Goal: Transaction & Acquisition: Book appointment/travel/reservation

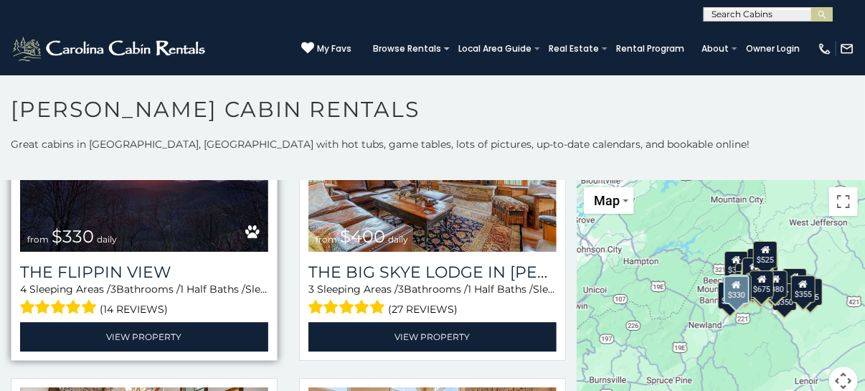
scroll to position [1645, 0]
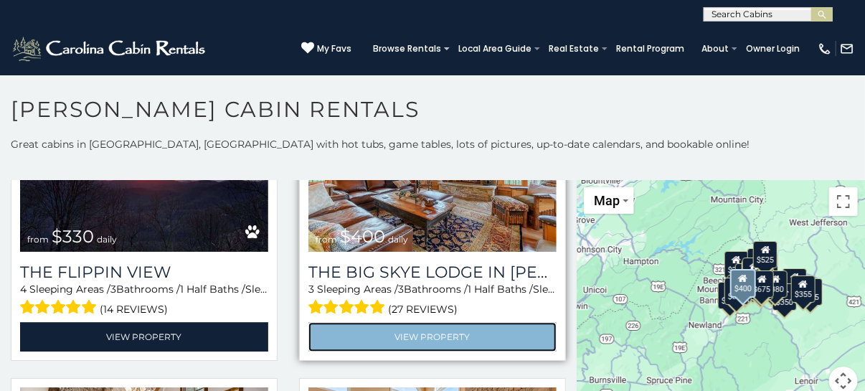
click at [410, 322] on link "View Property" at bounding box center [432, 336] width 248 height 29
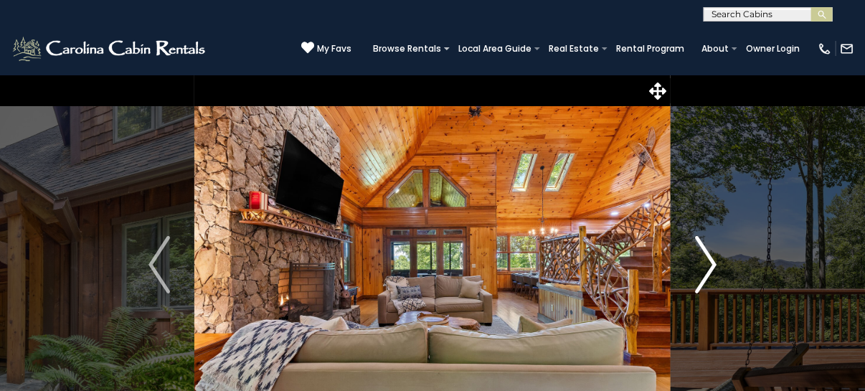
click at [713, 260] on img "Next" at bounding box center [706, 264] width 22 height 57
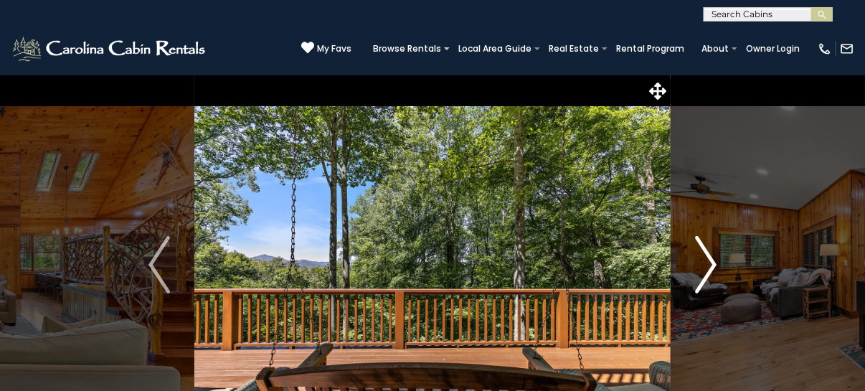
click at [713, 260] on img "Next" at bounding box center [706, 264] width 22 height 57
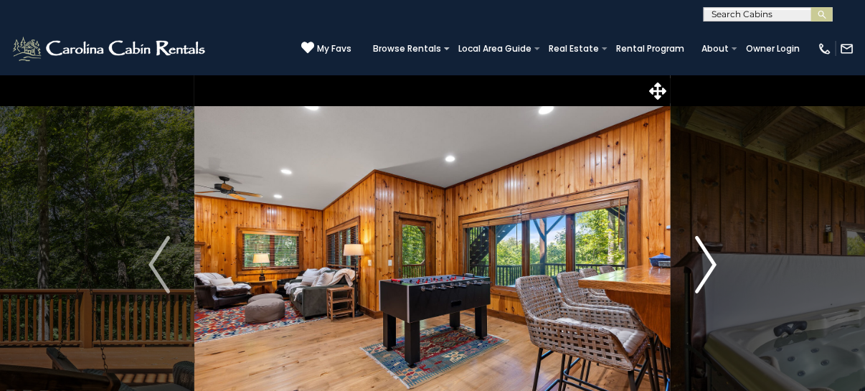
click at [713, 260] on img "Next" at bounding box center [706, 264] width 22 height 57
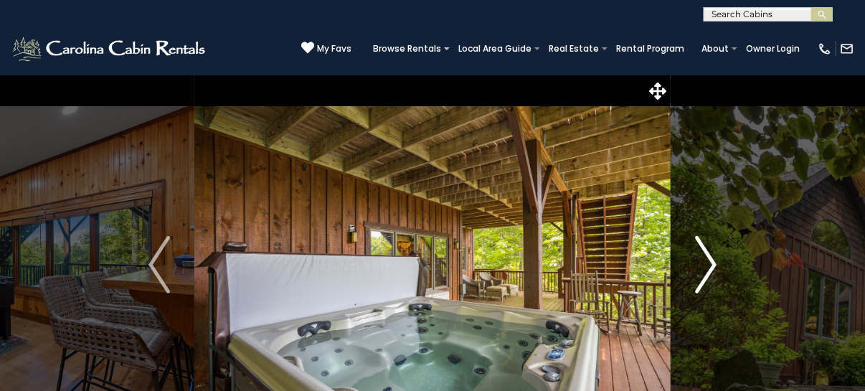
click at [713, 260] on img "Next" at bounding box center [706, 264] width 22 height 57
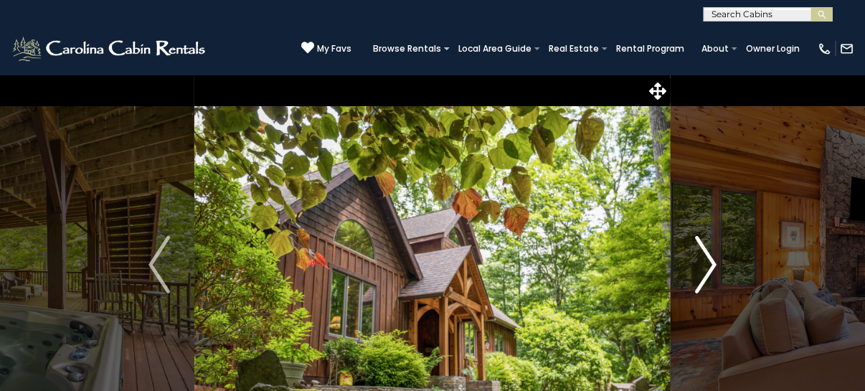
click at [713, 260] on img "Next" at bounding box center [706, 264] width 22 height 57
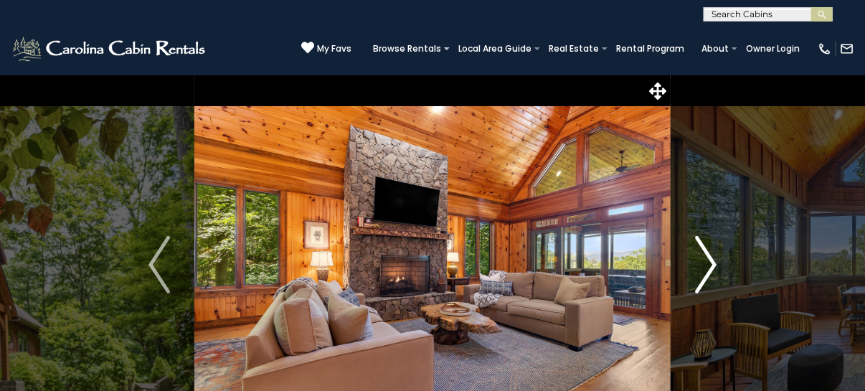
click at [713, 260] on img "Next" at bounding box center [706, 264] width 22 height 57
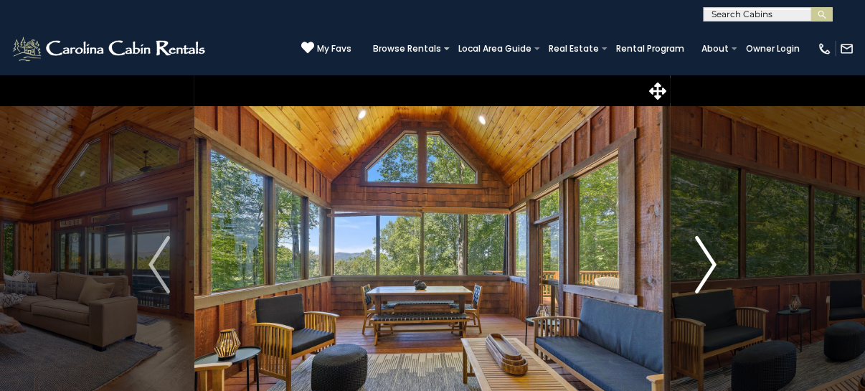
click at [713, 260] on img "Next" at bounding box center [706, 264] width 22 height 57
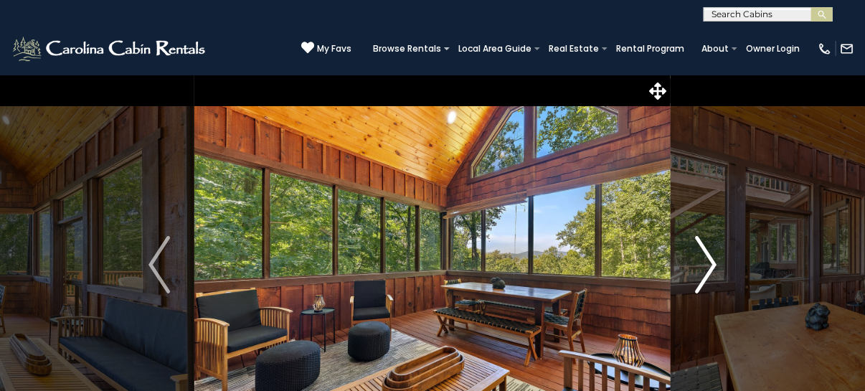
click at [713, 260] on img "Next" at bounding box center [706, 264] width 22 height 57
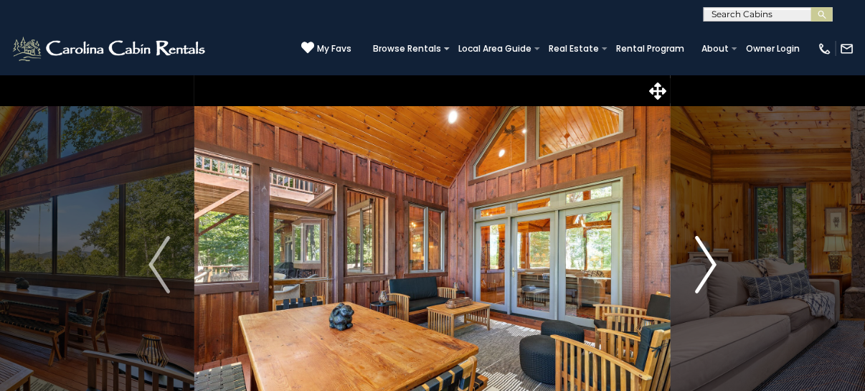
click at [713, 260] on img "Next" at bounding box center [706, 264] width 22 height 57
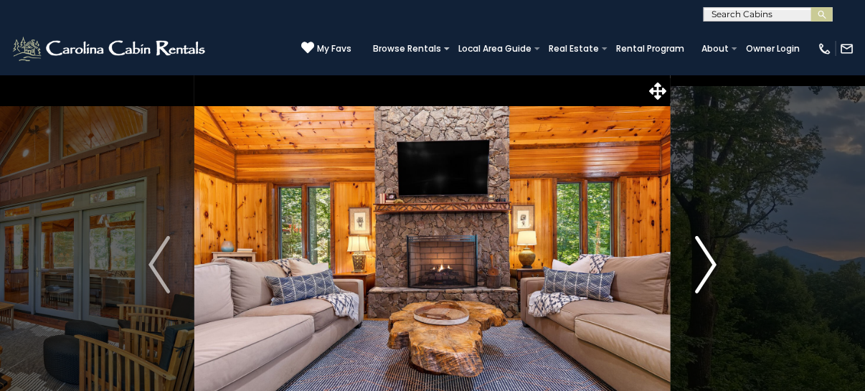
click at [713, 260] on img "Next" at bounding box center [706, 264] width 22 height 57
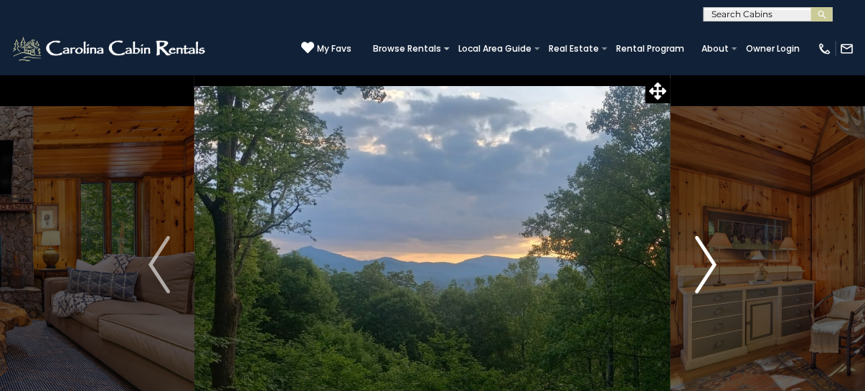
click at [713, 260] on img "Next" at bounding box center [706, 264] width 22 height 57
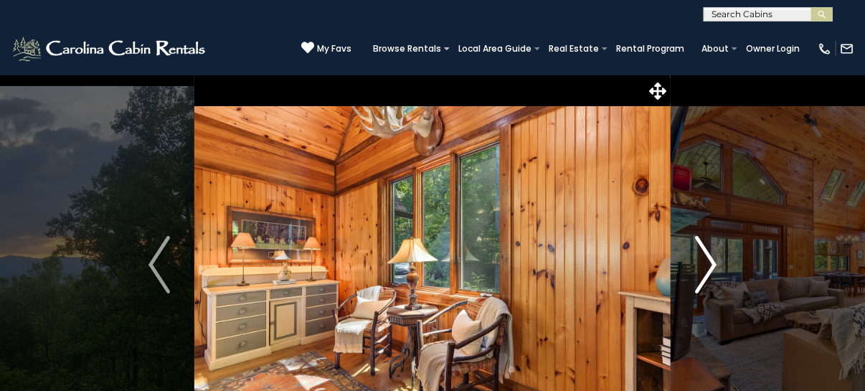
click at [713, 260] on img "Next" at bounding box center [706, 264] width 22 height 57
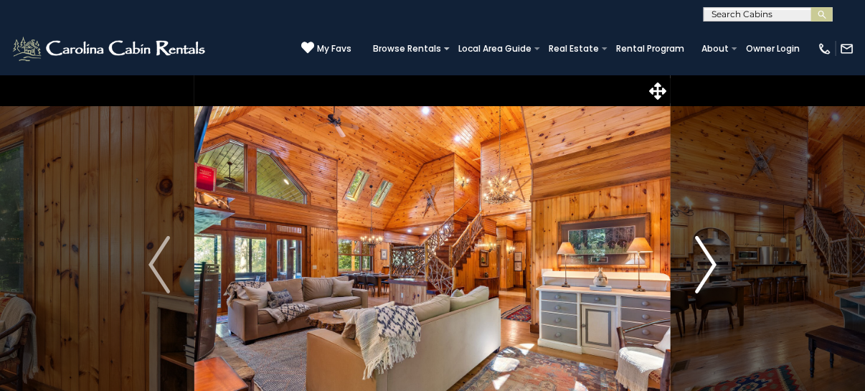
click at [713, 260] on img "Next" at bounding box center [706, 264] width 22 height 57
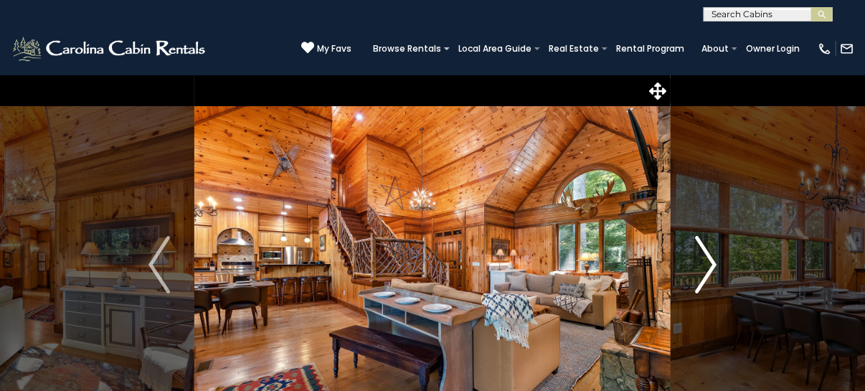
click at [713, 260] on img "Next" at bounding box center [706, 264] width 22 height 57
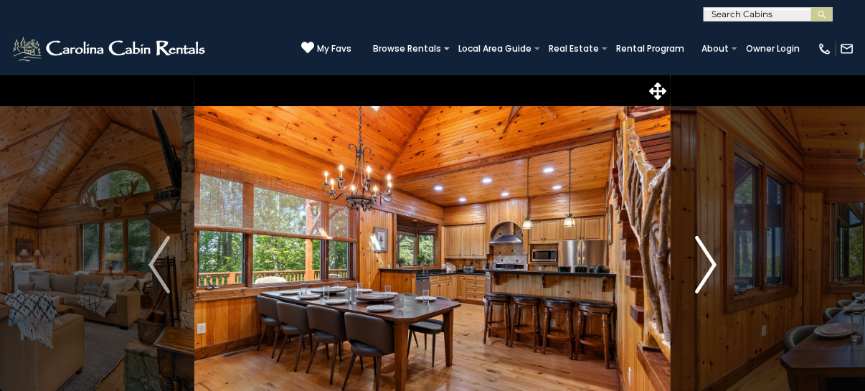
click at [713, 260] on img "Next" at bounding box center [706, 264] width 22 height 57
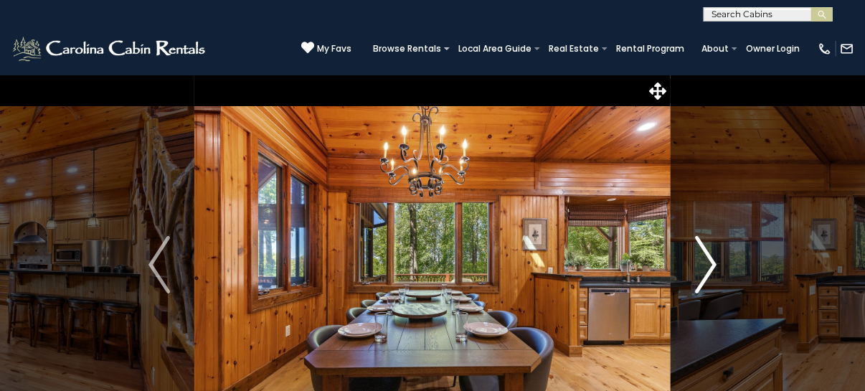
click at [713, 260] on img "Next" at bounding box center [706, 264] width 22 height 57
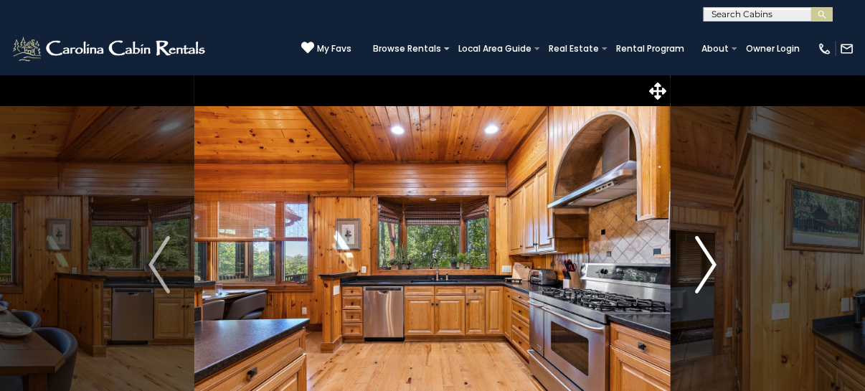
click at [713, 260] on img "Next" at bounding box center [706, 264] width 22 height 57
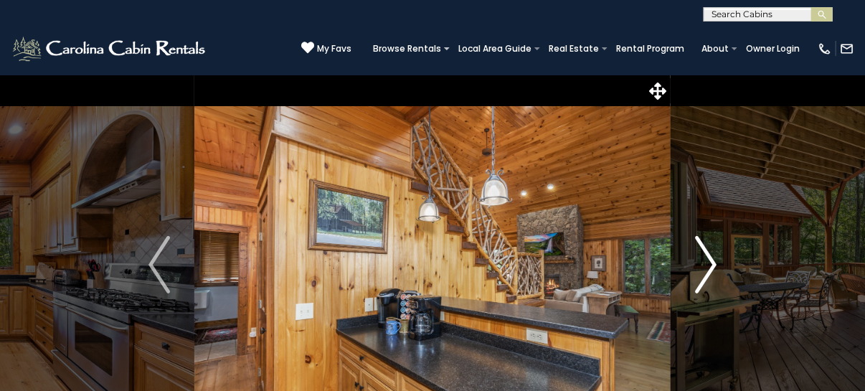
click at [713, 260] on img "Next" at bounding box center [706, 264] width 22 height 57
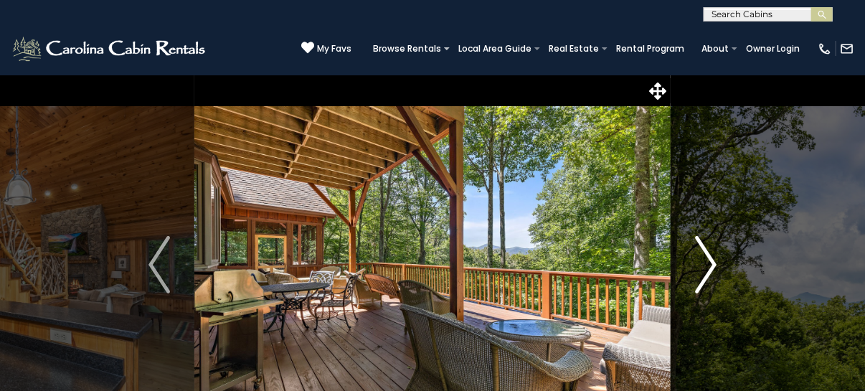
click at [713, 260] on img "Next" at bounding box center [706, 264] width 22 height 57
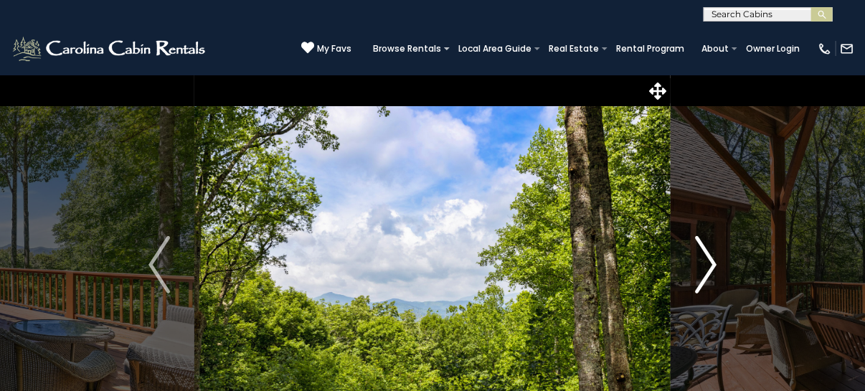
click at [713, 260] on img "Next" at bounding box center [706, 264] width 22 height 57
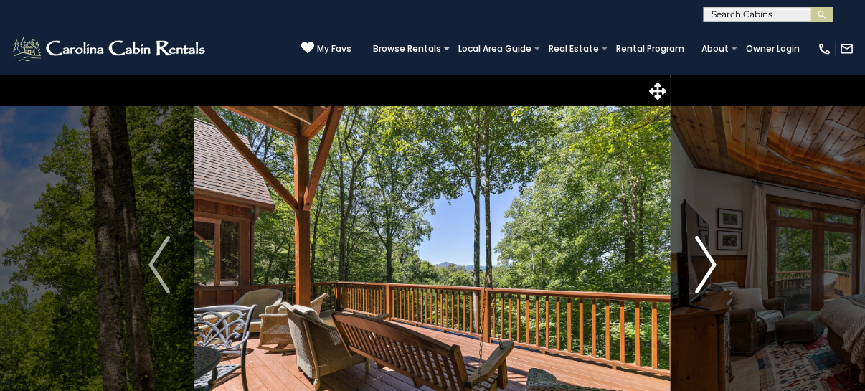
click at [713, 260] on img "Next" at bounding box center [706, 264] width 22 height 57
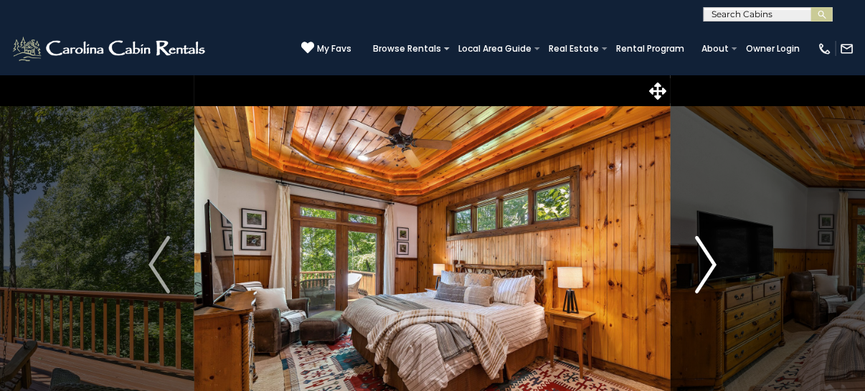
click at [713, 260] on img "Next" at bounding box center [706, 264] width 22 height 57
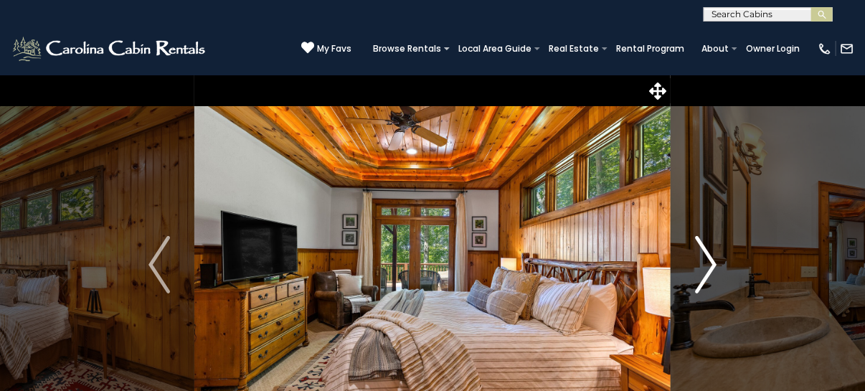
click at [713, 260] on img "Next" at bounding box center [706, 264] width 22 height 57
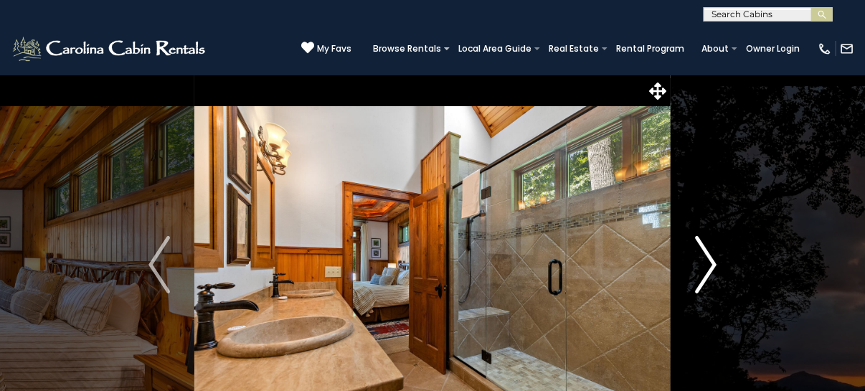
click at [713, 260] on img "Next" at bounding box center [706, 264] width 22 height 57
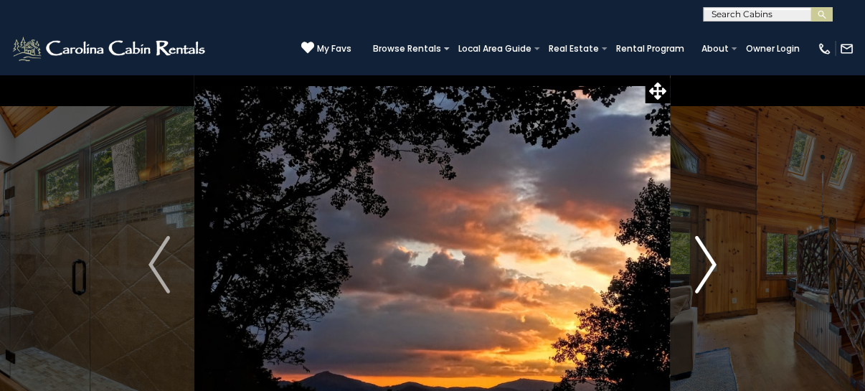
click at [713, 260] on img "Next" at bounding box center [706, 264] width 22 height 57
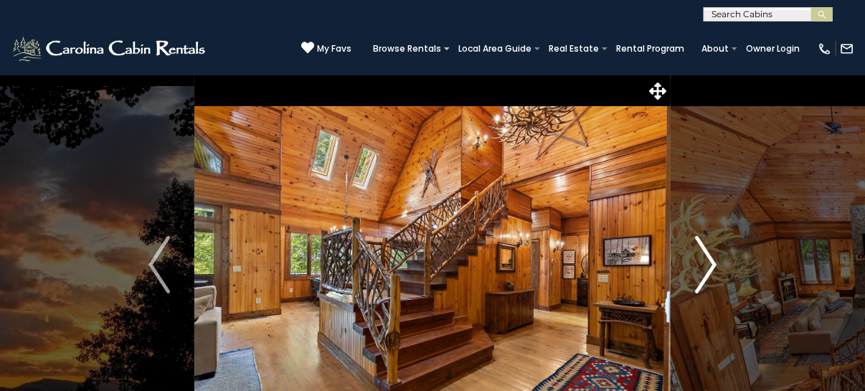
click at [713, 260] on img "Next" at bounding box center [706, 264] width 22 height 57
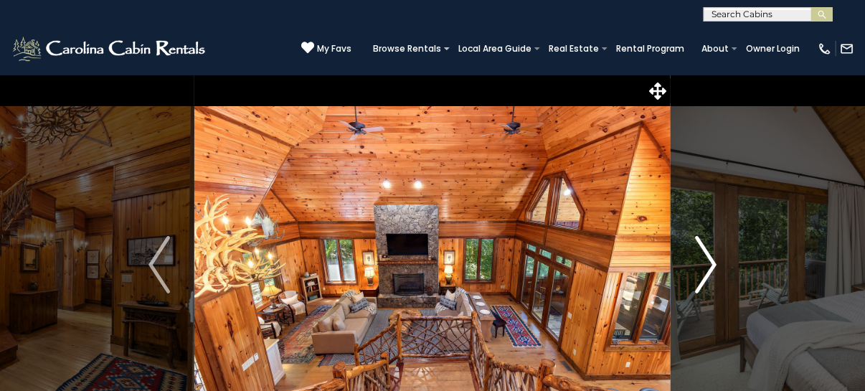
click at [713, 260] on img "Next" at bounding box center [706, 264] width 22 height 57
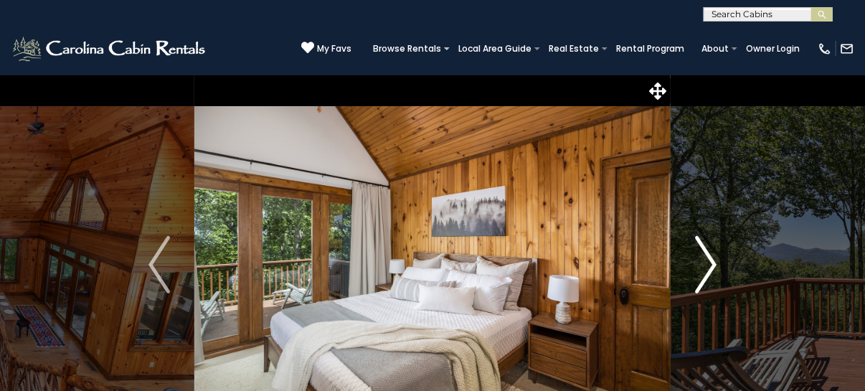
click at [713, 260] on img "Next" at bounding box center [706, 264] width 22 height 57
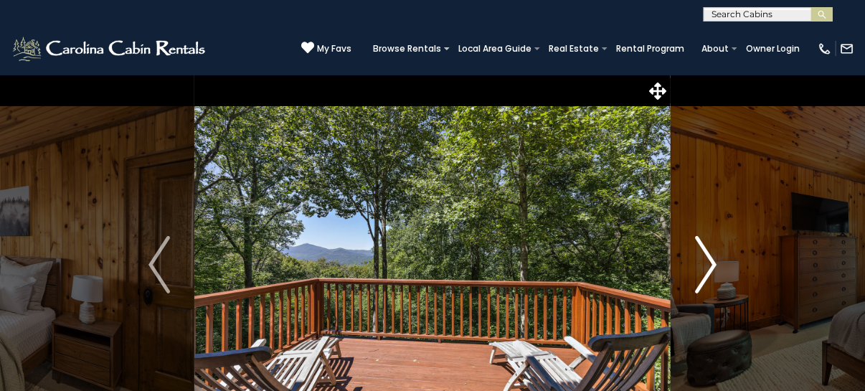
click at [713, 260] on img "Next" at bounding box center [706, 264] width 22 height 57
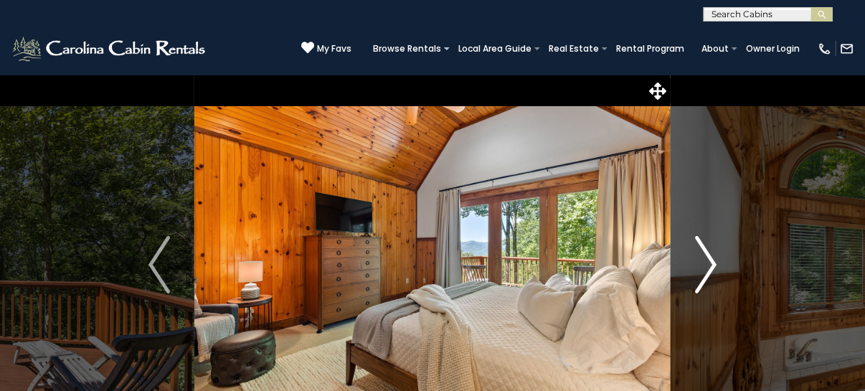
click at [713, 260] on img "Next" at bounding box center [706, 264] width 22 height 57
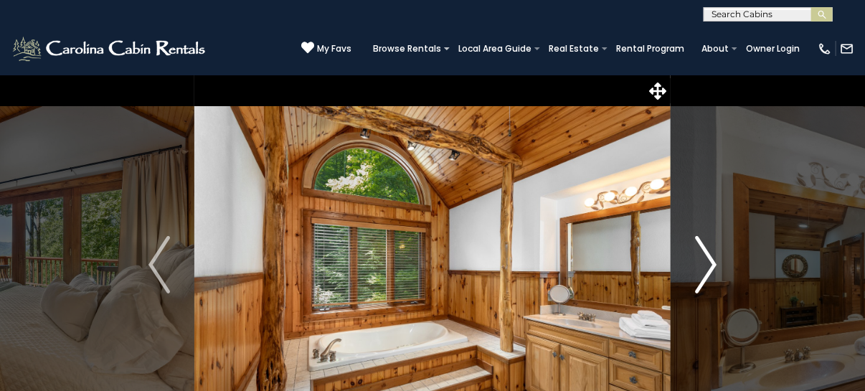
click at [713, 260] on img "Next" at bounding box center [706, 264] width 22 height 57
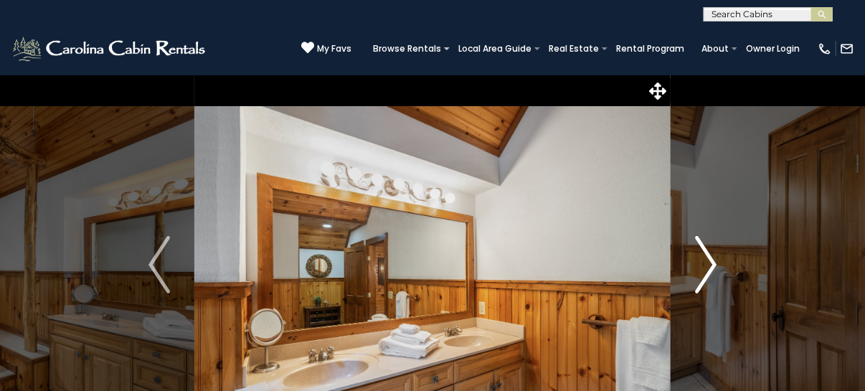
click at [713, 260] on img "Next" at bounding box center [706, 264] width 22 height 57
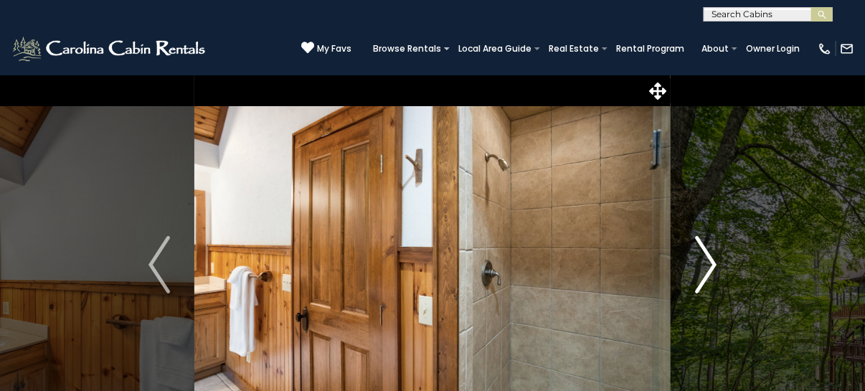
click at [713, 260] on img "Next" at bounding box center [706, 264] width 22 height 57
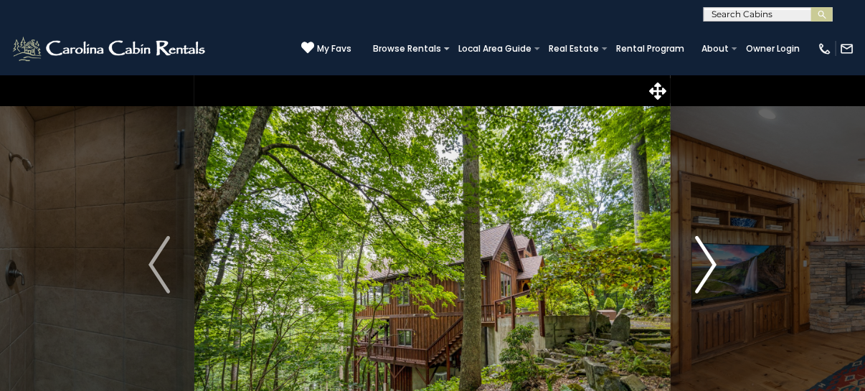
click at [713, 260] on img "Next" at bounding box center [706, 264] width 22 height 57
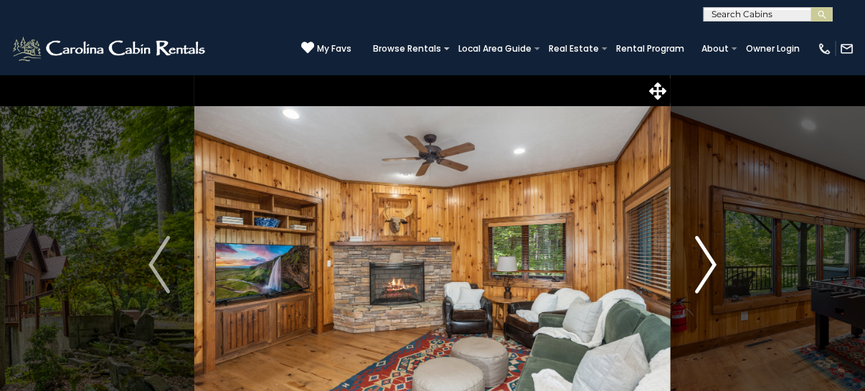
click at [713, 260] on img "Next" at bounding box center [706, 264] width 22 height 57
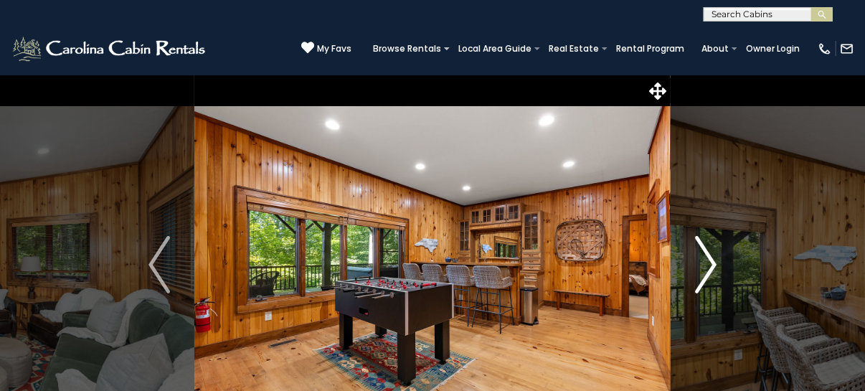
click at [713, 260] on img "Next" at bounding box center [706, 264] width 22 height 57
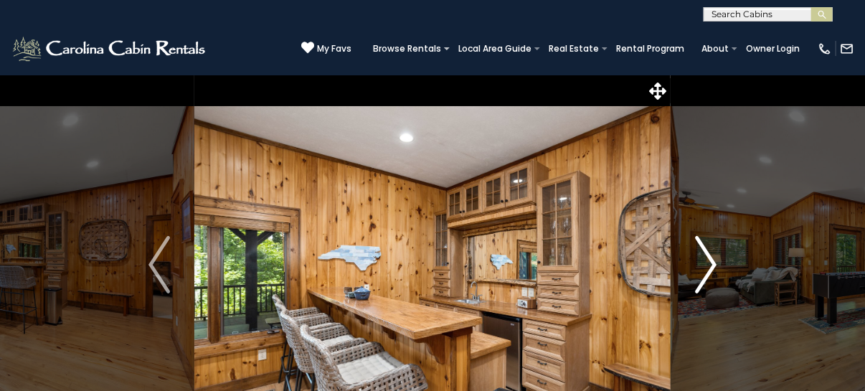
click at [713, 260] on img "Next" at bounding box center [706, 264] width 22 height 57
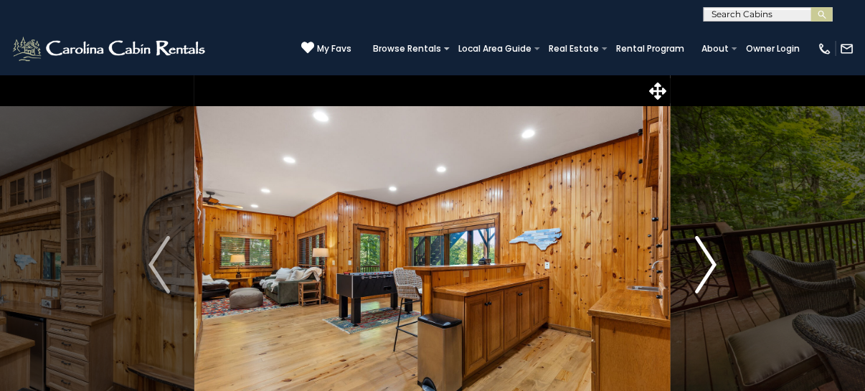
click at [713, 260] on img "Next" at bounding box center [706, 264] width 22 height 57
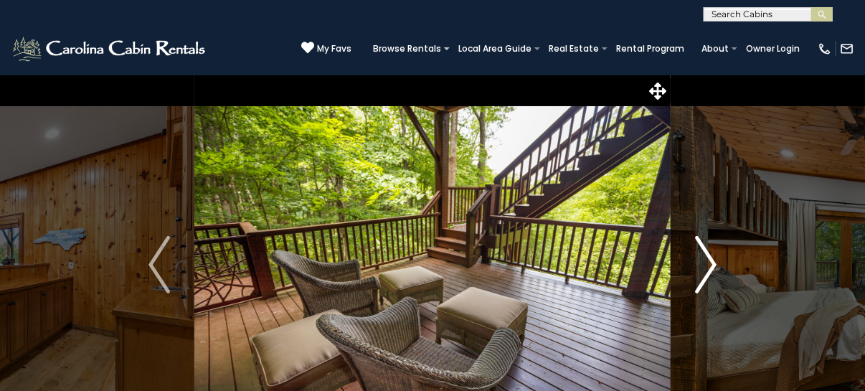
click at [713, 260] on img "Next" at bounding box center [706, 264] width 22 height 57
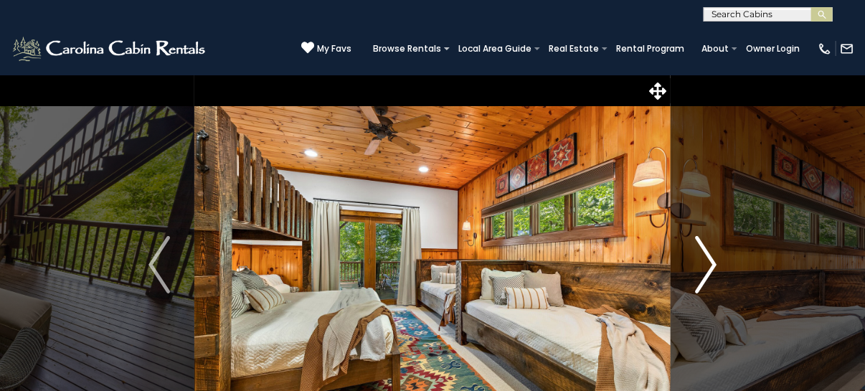
click at [713, 260] on img "Next" at bounding box center [706, 264] width 22 height 57
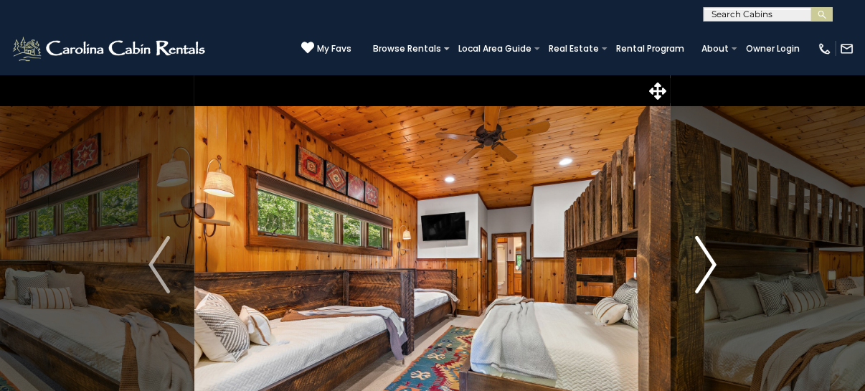
click at [713, 260] on img "Next" at bounding box center [706, 264] width 22 height 57
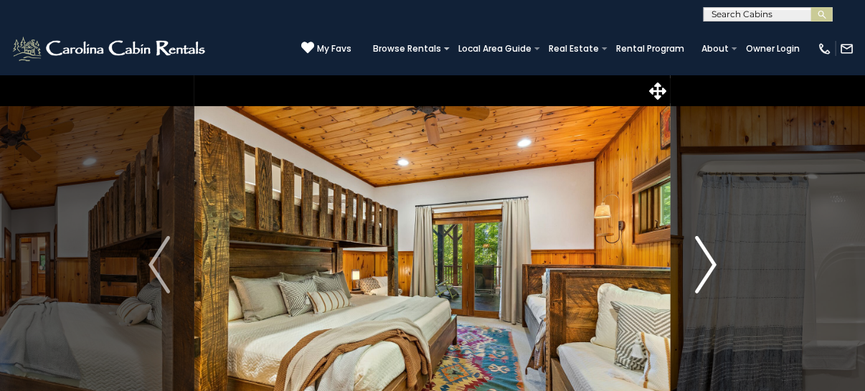
click at [713, 260] on img "Next" at bounding box center [706, 264] width 22 height 57
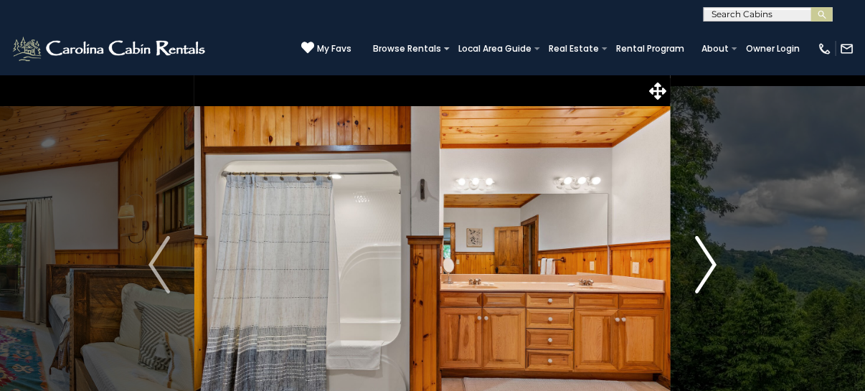
click at [713, 260] on img "Next" at bounding box center [706, 264] width 22 height 57
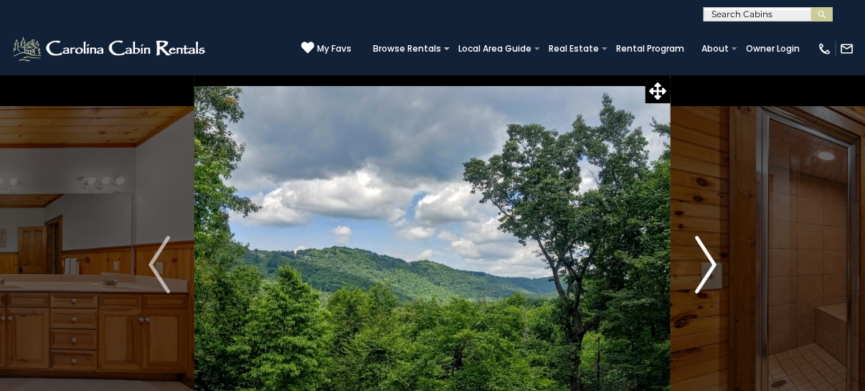
click at [713, 260] on img "Next" at bounding box center [706, 264] width 22 height 57
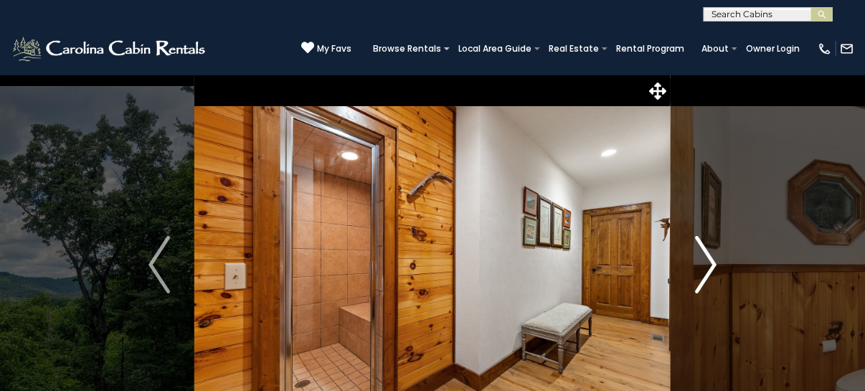
click at [713, 260] on img "Next" at bounding box center [706, 264] width 22 height 57
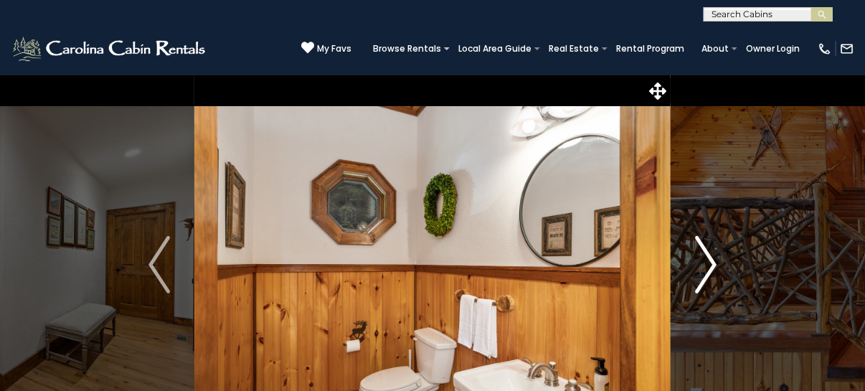
click at [713, 260] on img "Next" at bounding box center [706, 264] width 22 height 57
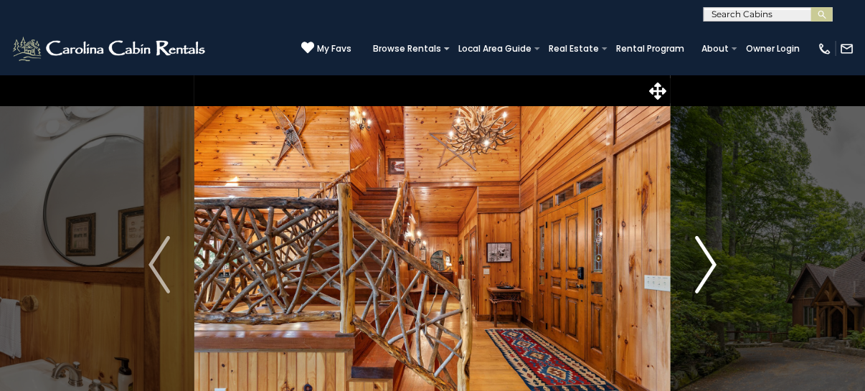
click at [713, 260] on img "Next" at bounding box center [706, 264] width 22 height 57
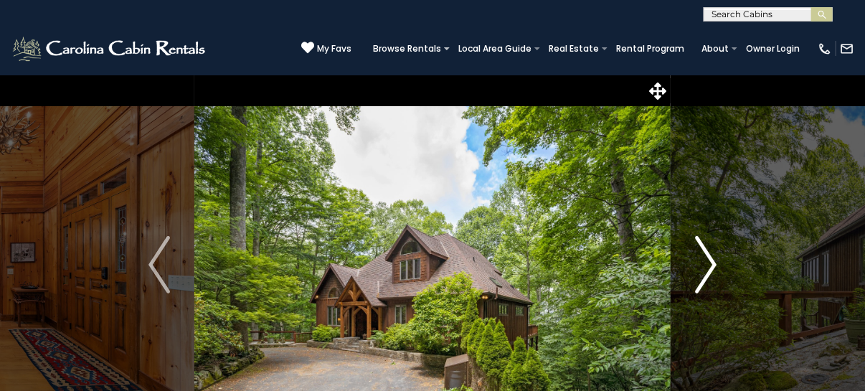
click at [713, 260] on img "Next" at bounding box center [706, 264] width 22 height 57
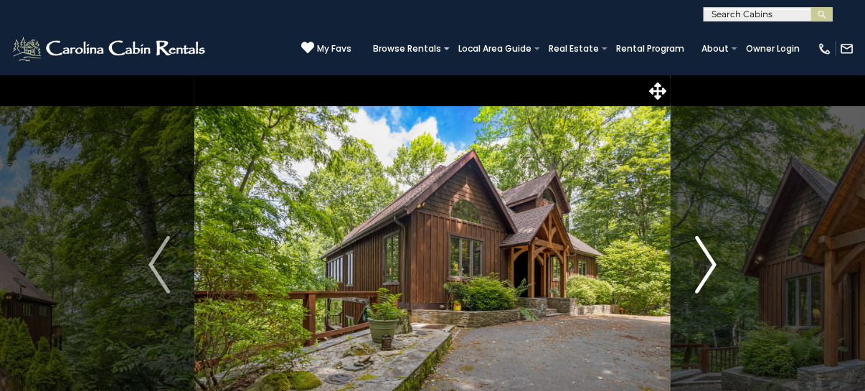
click at [713, 260] on img "Next" at bounding box center [706, 264] width 22 height 57
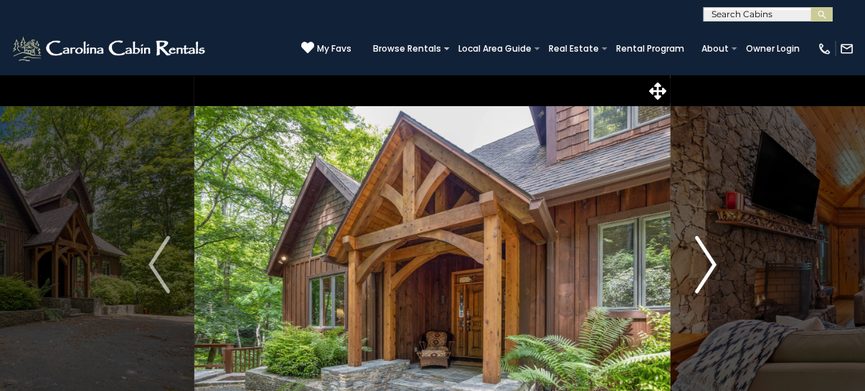
click at [713, 260] on img "Next" at bounding box center [706, 264] width 22 height 57
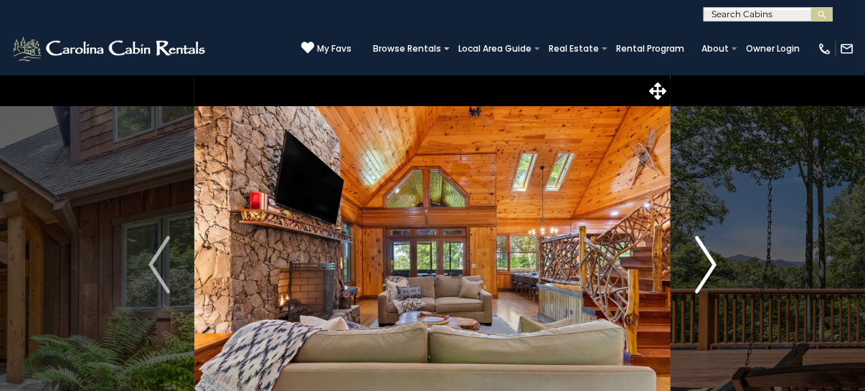
click at [713, 260] on img "Next" at bounding box center [706, 264] width 22 height 57
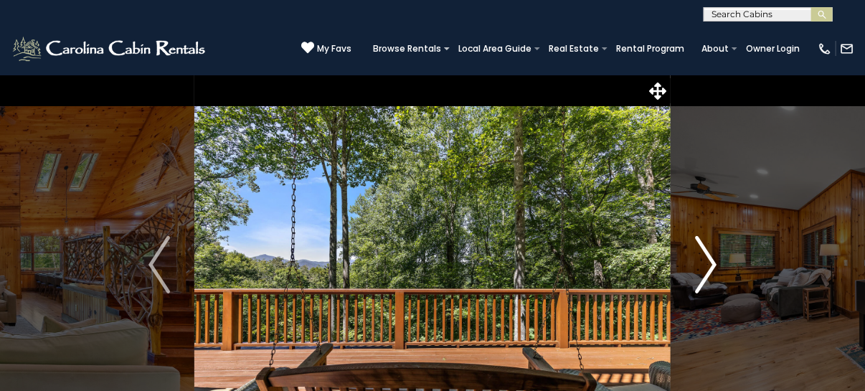
click at [713, 260] on img "Next" at bounding box center [706, 264] width 22 height 57
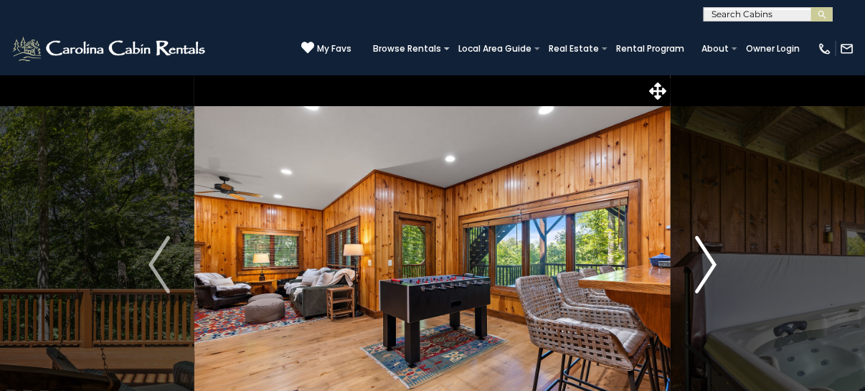
click at [713, 260] on img "Next" at bounding box center [706, 264] width 22 height 57
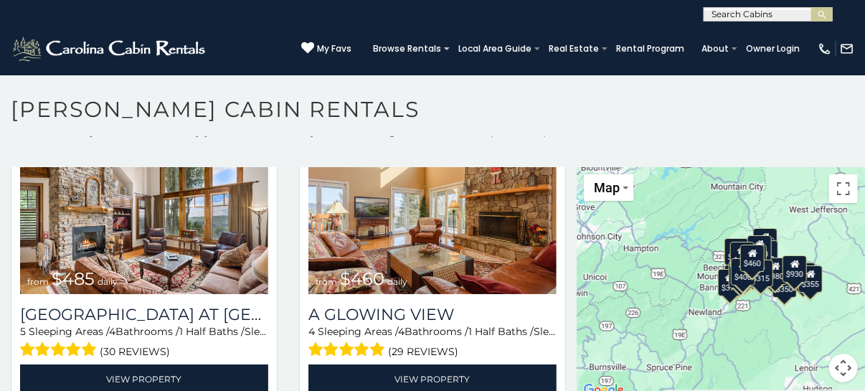
scroll to position [1892, 0]
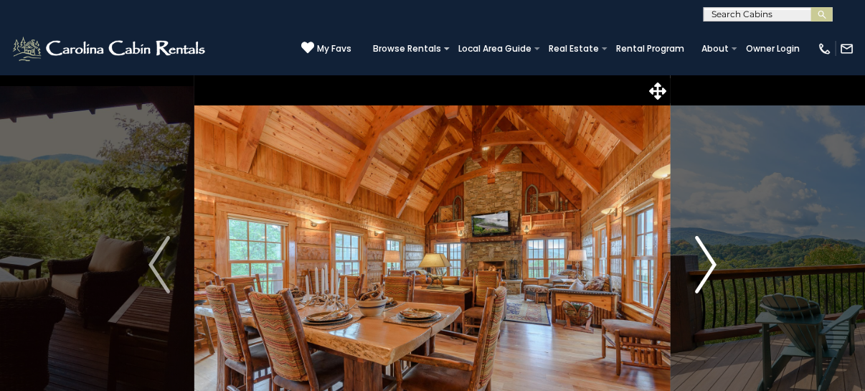
click at [713, 263] on img "Next" at bounding box center [706, 264] width 22 height 57
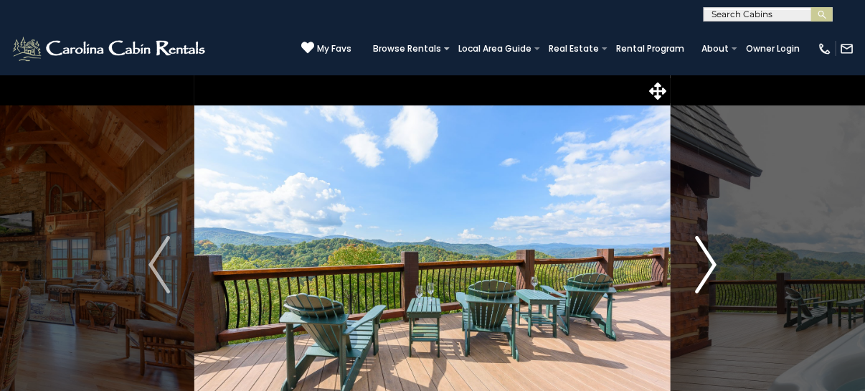
click at [713, 263] on img "Next" at bounding box center [706, 264] width 22 height 57
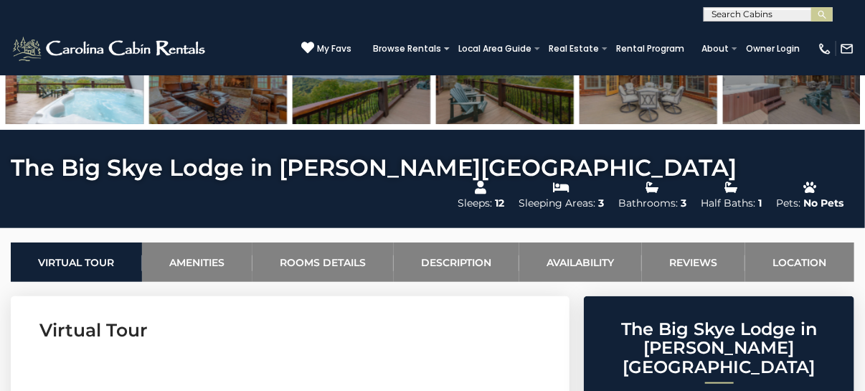
scroll to position [427, 0]
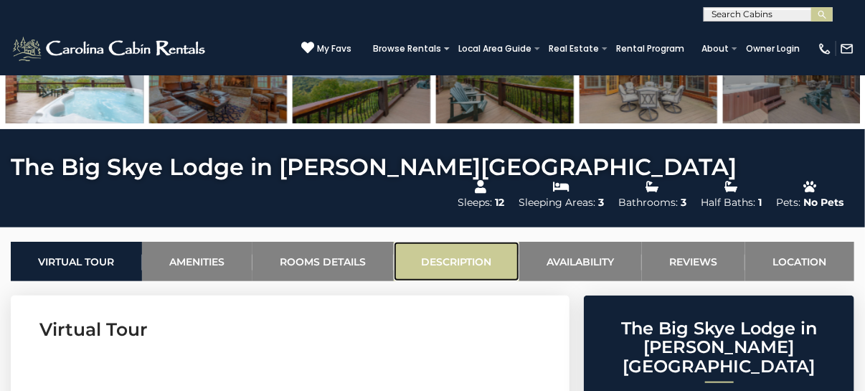
click at [465, 242] on link "Description" at bounding box center [456, 261] width 125 height 39
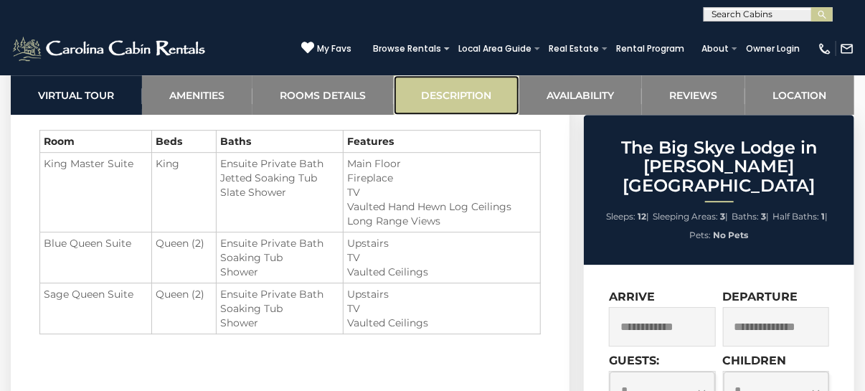
scroll to position [1924, 0]
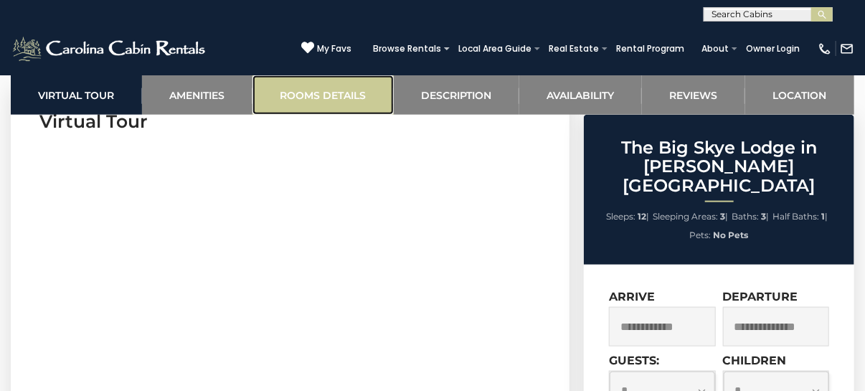
click at [327, 89] on link "Rooms Details" at bounding box center [322, 94] width 141 height 39
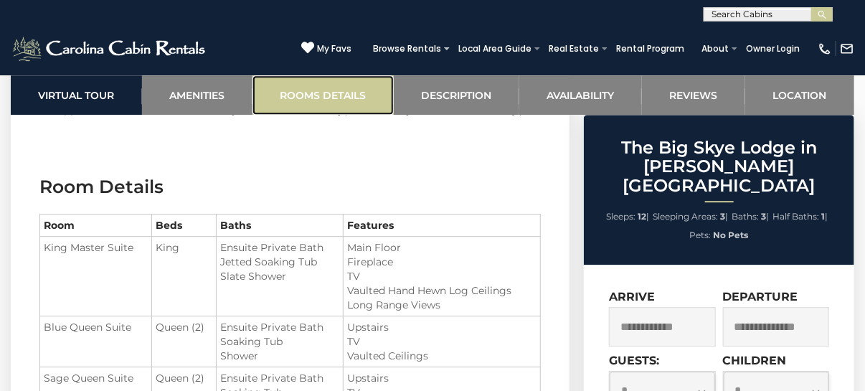
scroll to position [1617, 0]
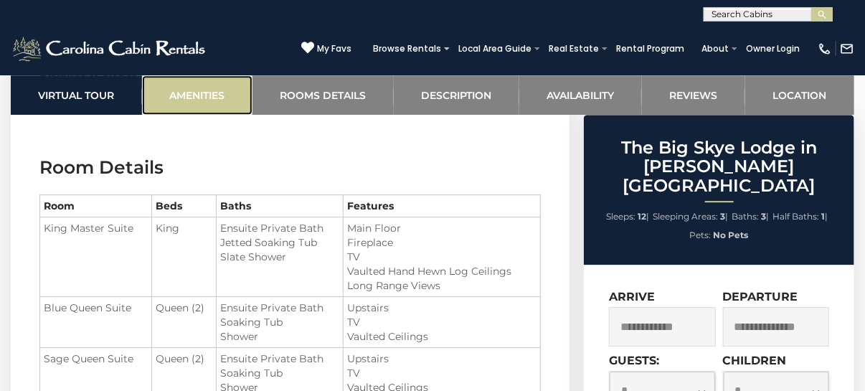
click at [189, 90] on link "Amenities" at bounding box center [197, 94] width 110 height 39
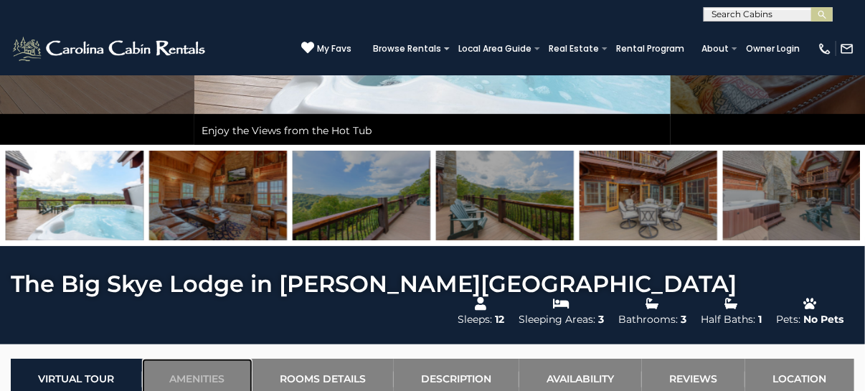
scroll to position [310, 0]
